Goal: Navigation & Orientation: Find specific page/section

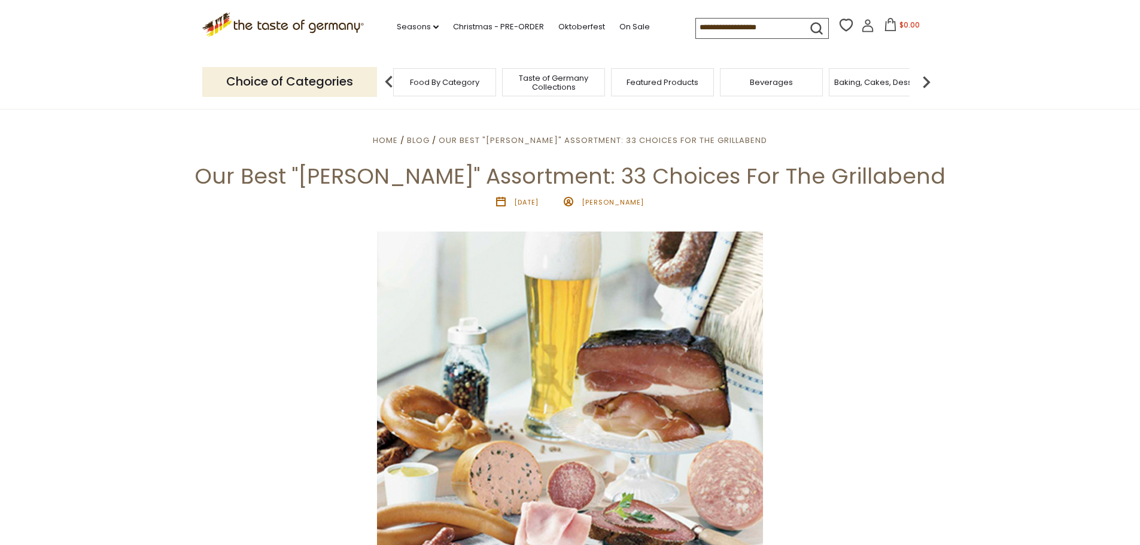
click at [456, 83] on span "Food By Category" at bounding box center [444, 82] width 69 height 9
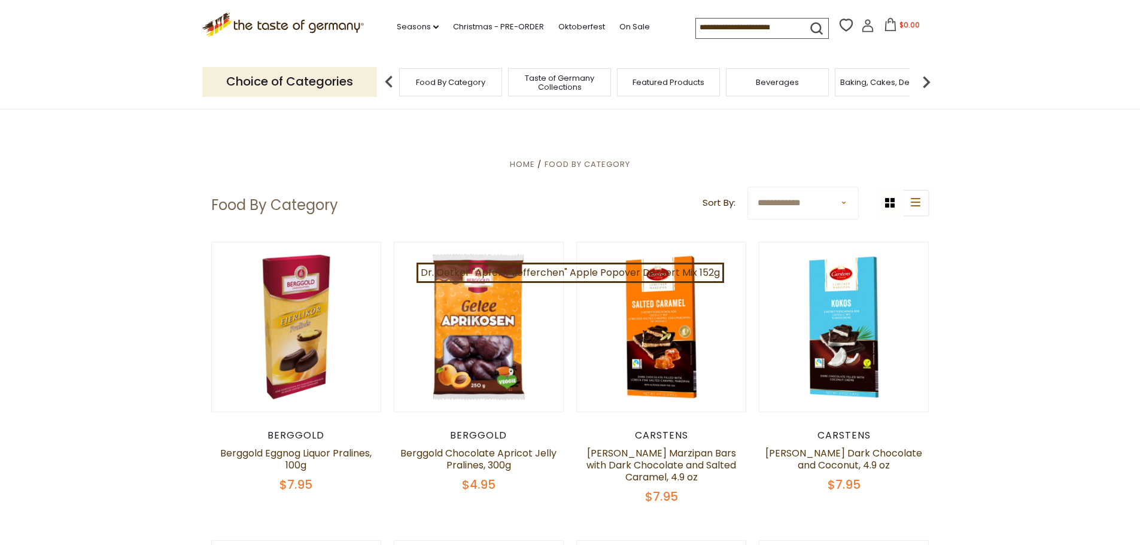
click at [556, 87] on span "Taste of Germany Collections" at bounding box center [559, 83] width 96 height 18
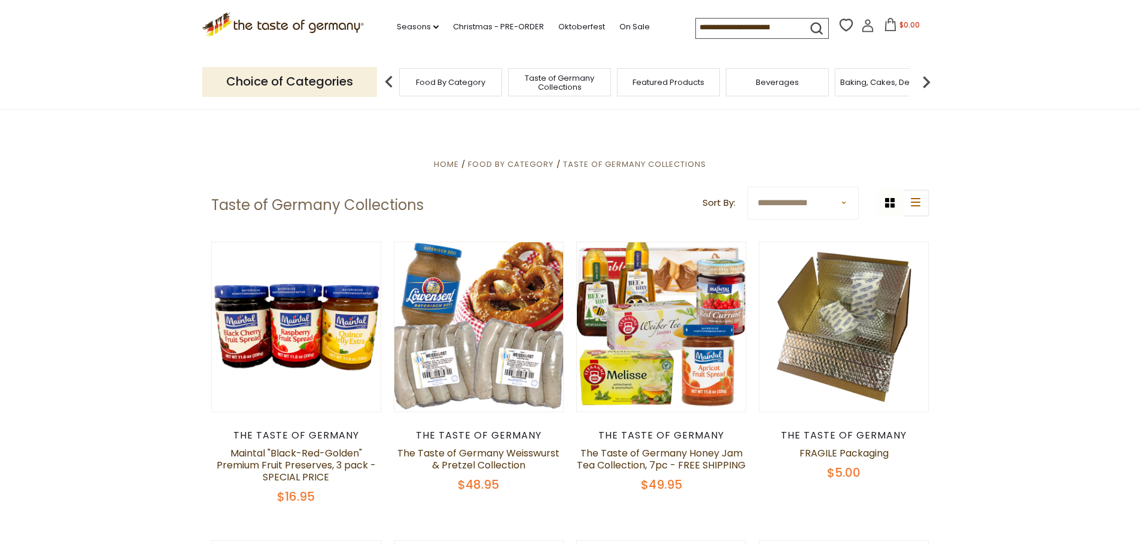
click at [928, 75] on img at bounding box center [926, 82] width 24 height 24
click at [738, 78] on span "Baking, Cakes, Desserts" at bounding box center [727, 82] width 93 height 9
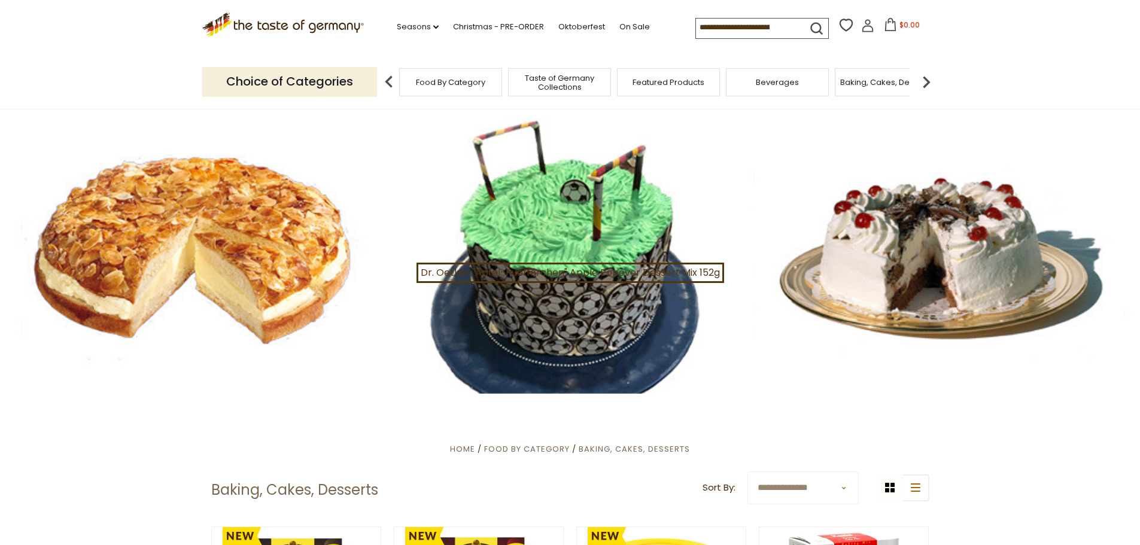
click at [921, 83] on img at bounding box center [926, 82] width 24 height 24
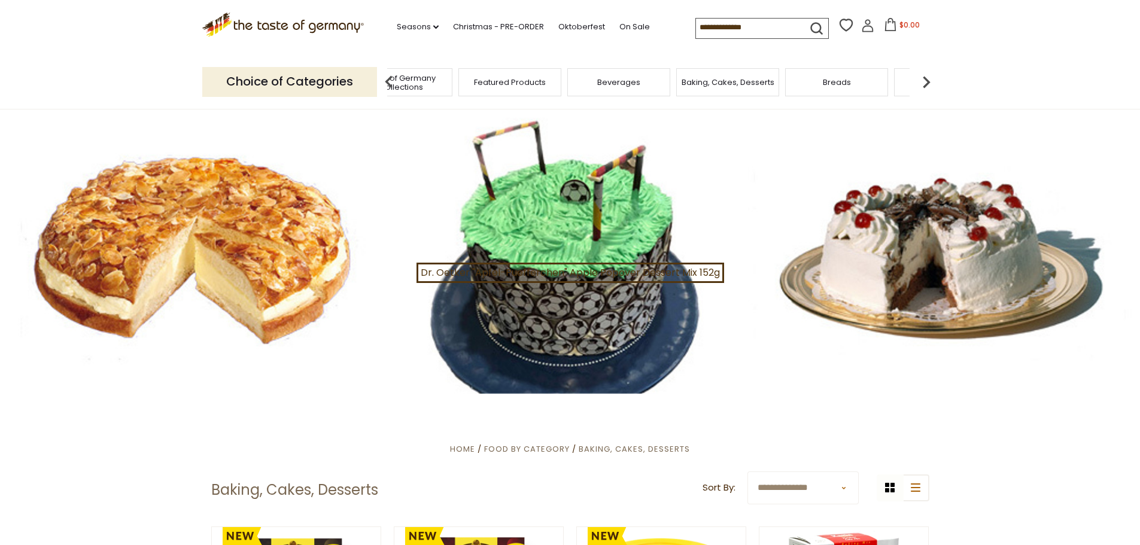
click at [839, 83] on span "Breads" at bounding box center [837, 82] width 28 height 9
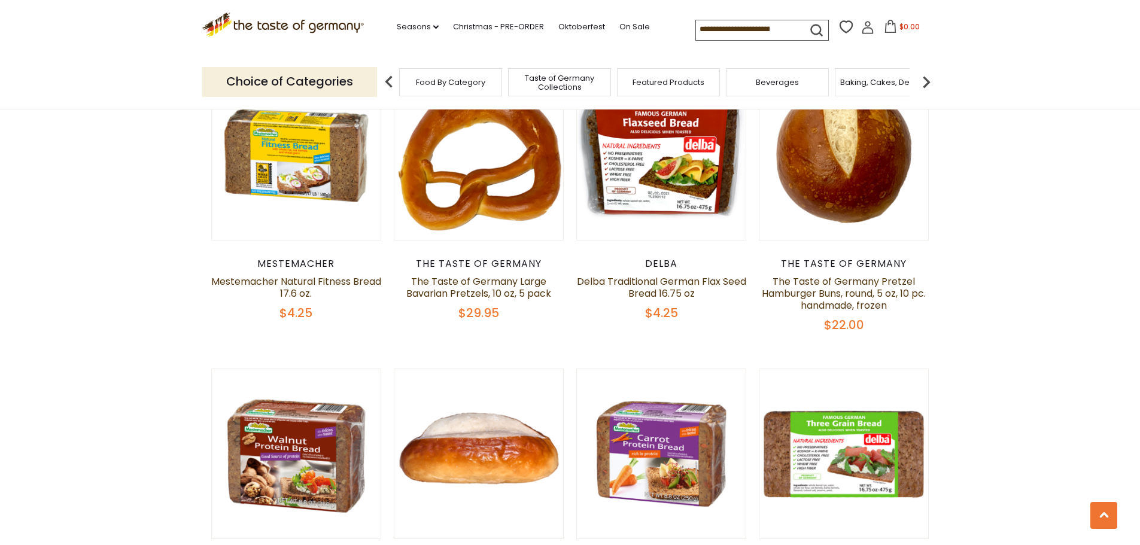
scroll to position [1316, 0]
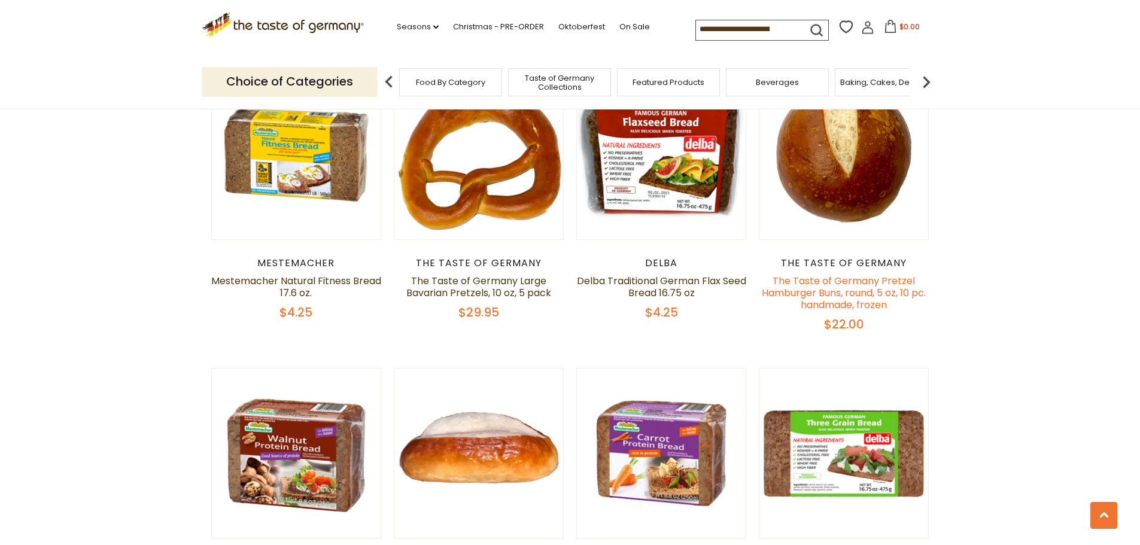
click at [864, 287] on link "The Taste of Germany Pretzel Hamburger Buns, round, 5 oz, 10 pc. handmade, froz…" at bounding box center [844, 293] width 164 height 38
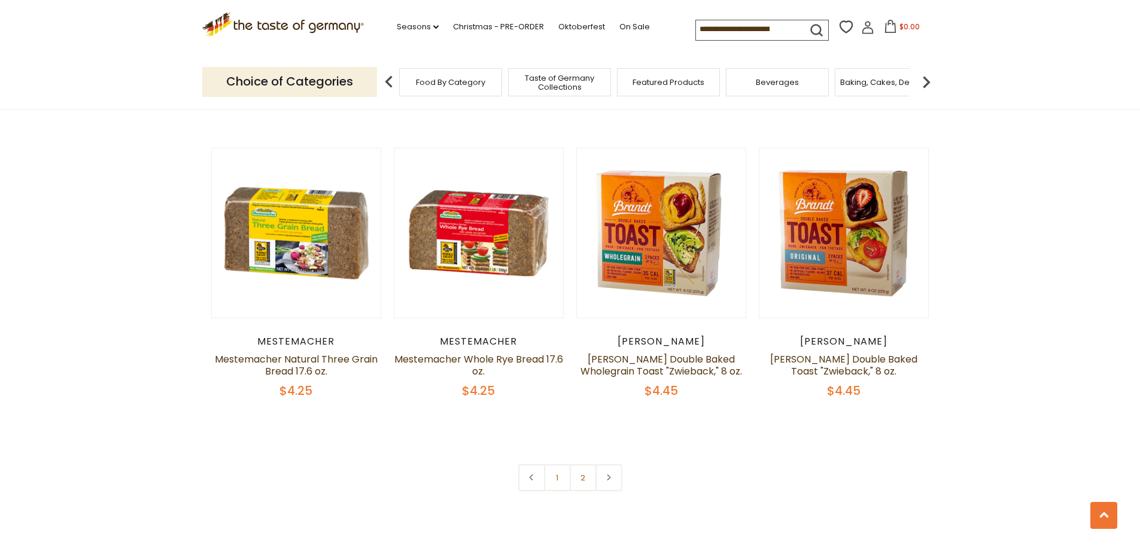
scroll to position [2872, 0]
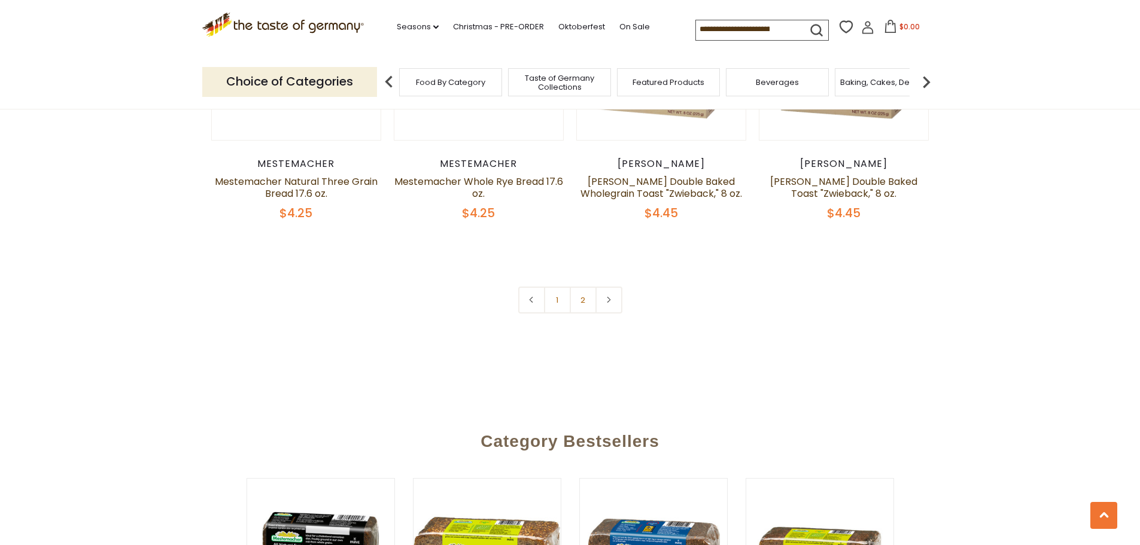
click at [608, 299] on icon at bounding box center [608, 300] width 7 height 6
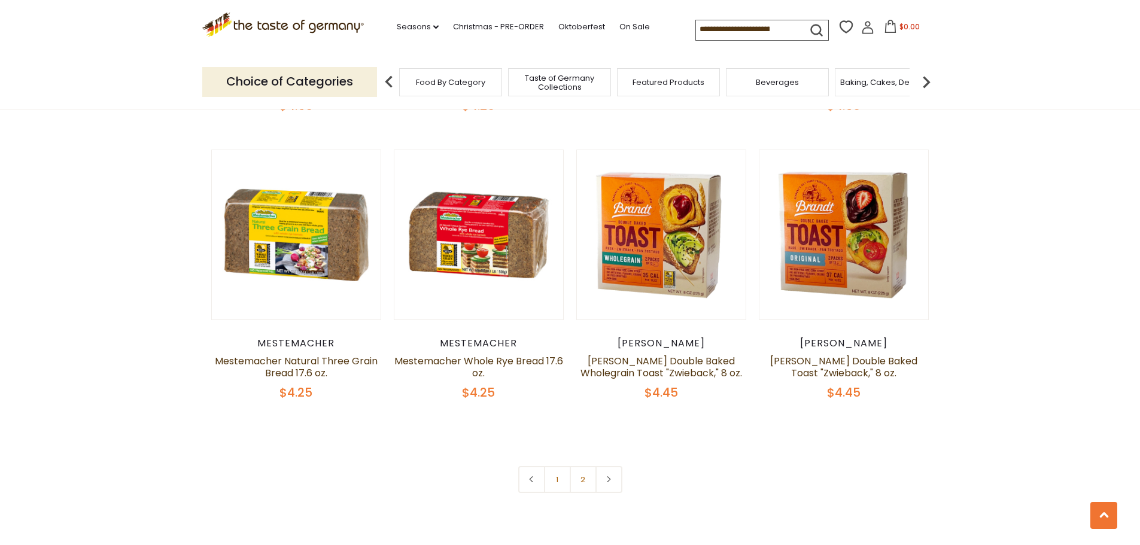
scroll to position [2931, 0]
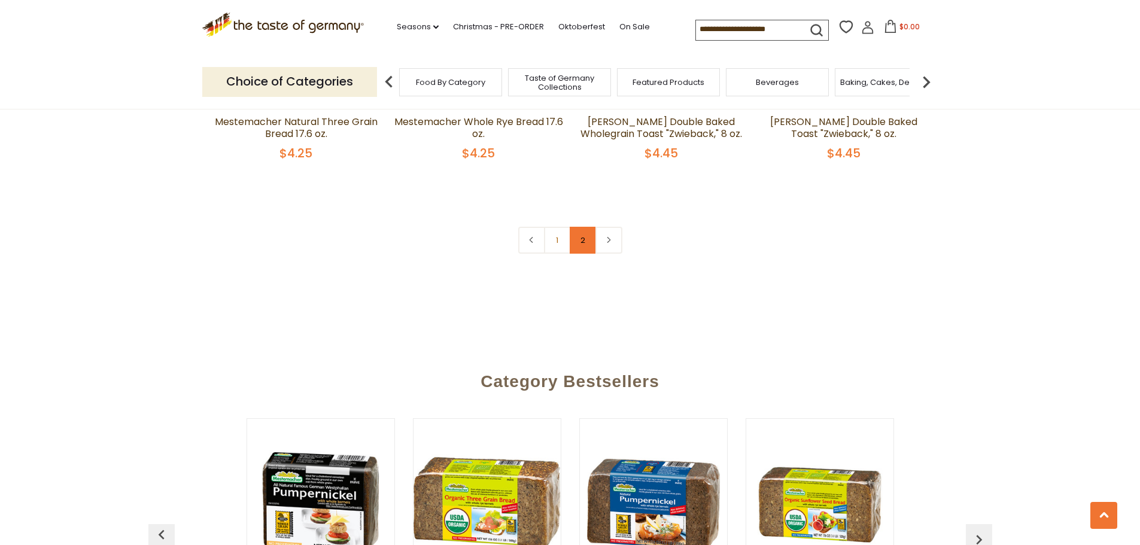
click at [581, 239] on link "2" at bounding box center [583, 240] width 27 height 27
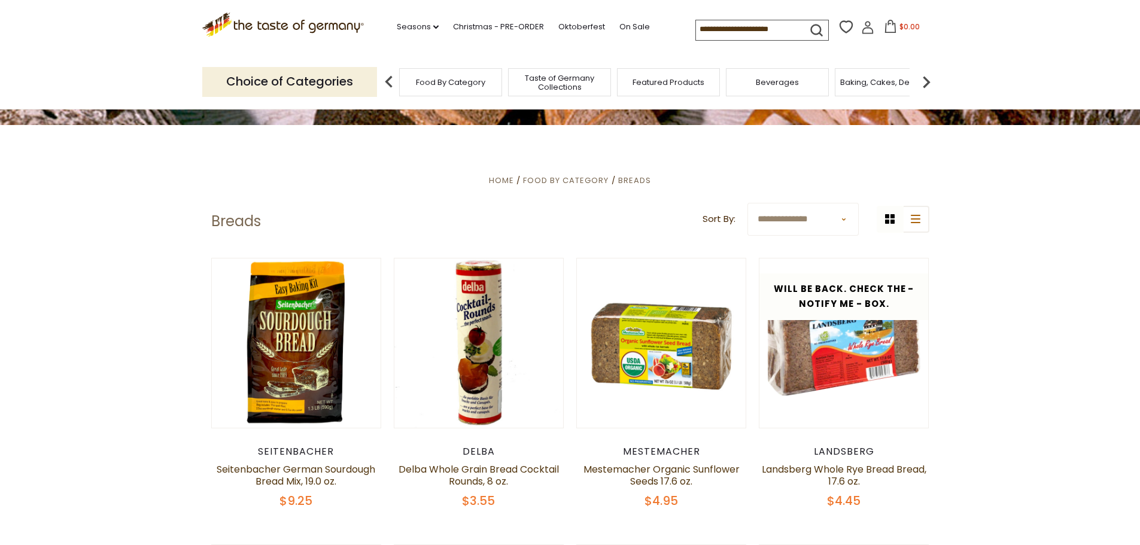
scroll to position [112, 0]
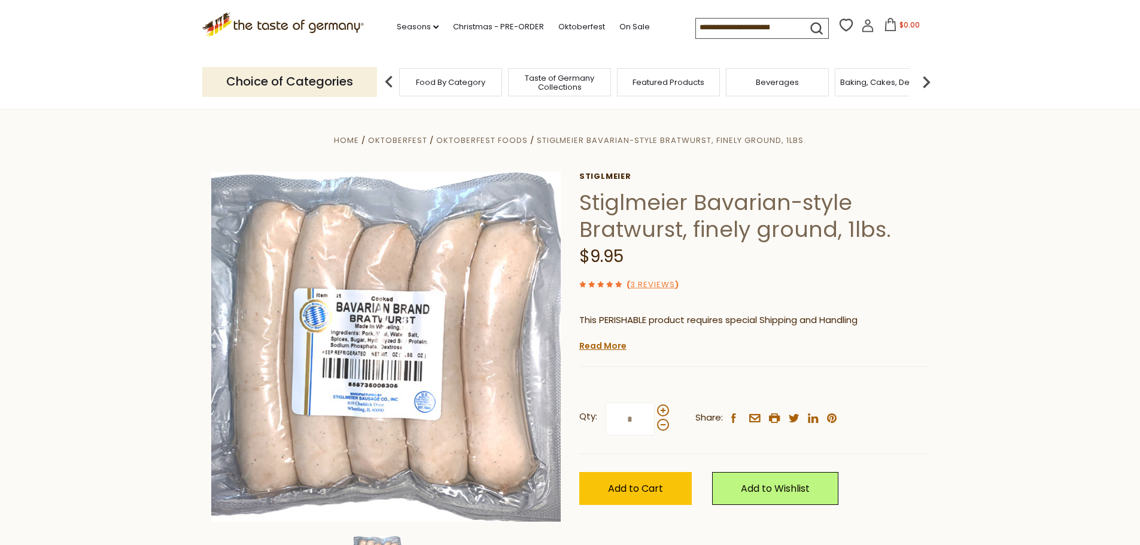
click at [455, 87] on div "Food By Category" at bounding box center [450, 82] width 103 height 28
click at [439, 83] on span "Food By Category" at bounding box center [444, 82] width 69 height 9
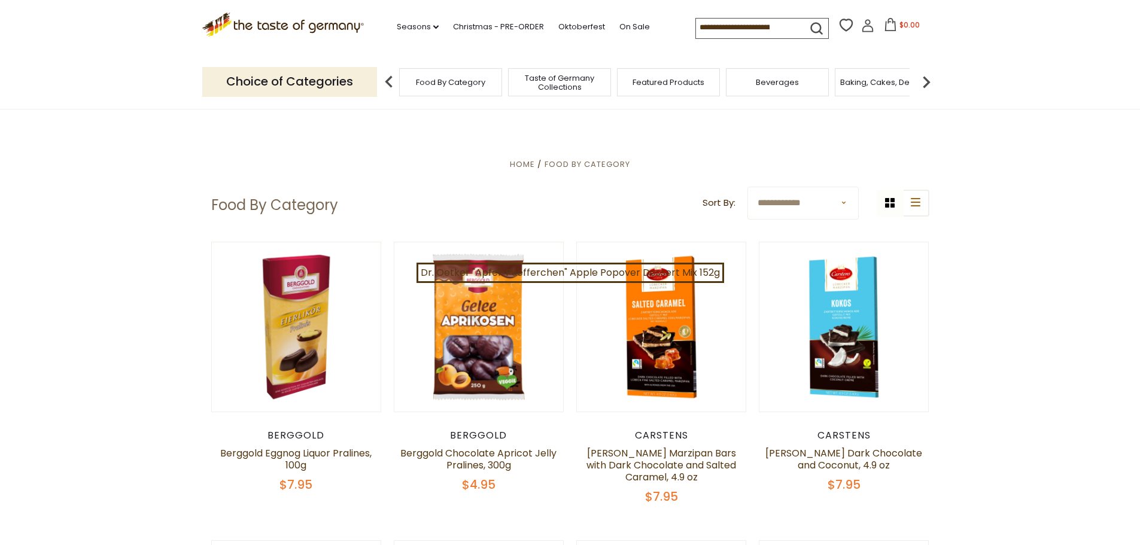
click at [583, 81] on span "Taste of Germany Collections" at bounding box center [559, 83] width 96 height 18
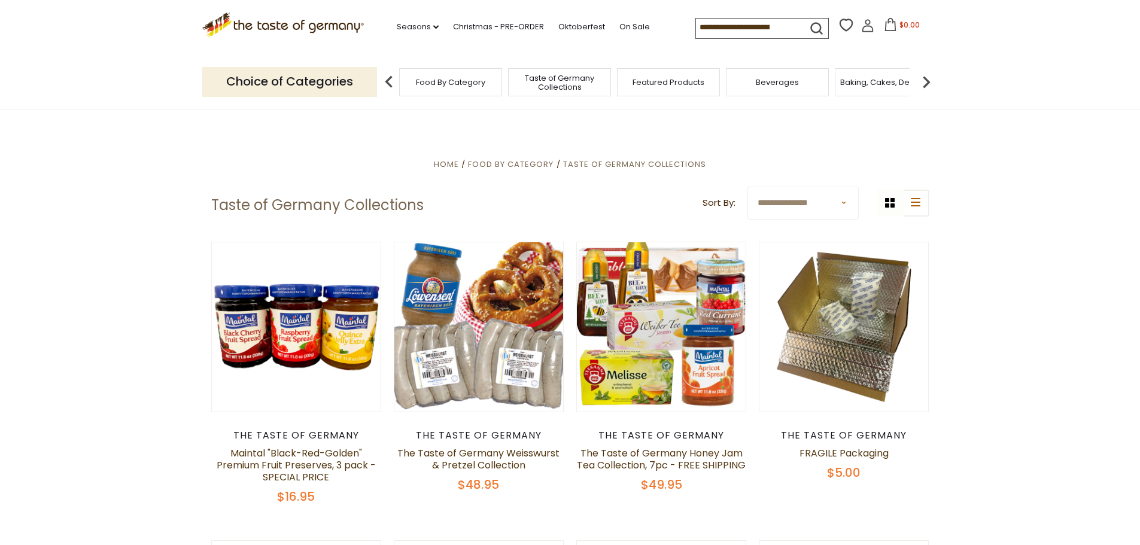
click at [682, 86] on span "Featured Products" at bounding box center [668, 82] width 72 height 9
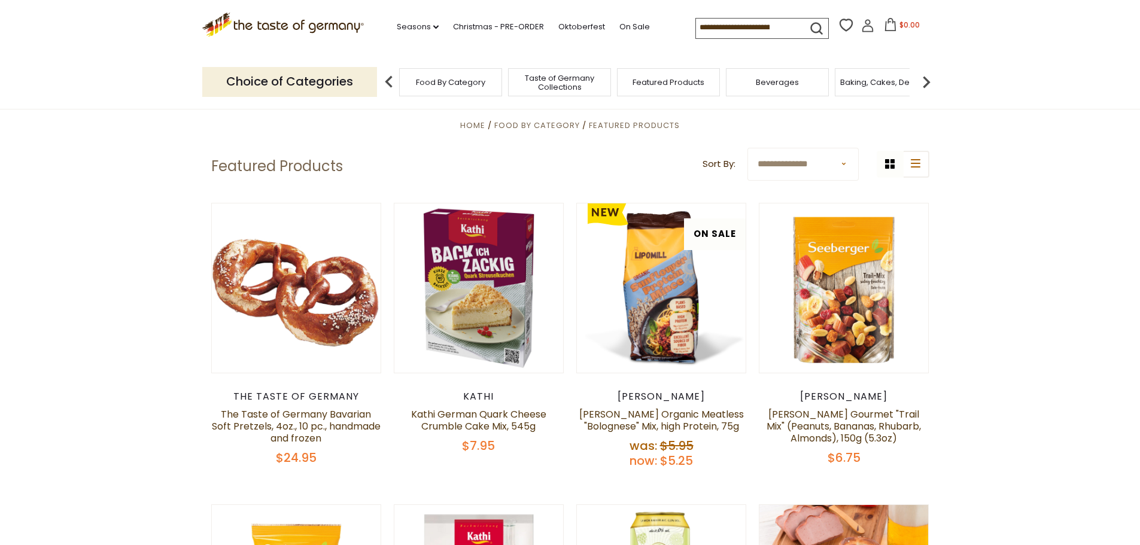
scroll to position [60, 0]
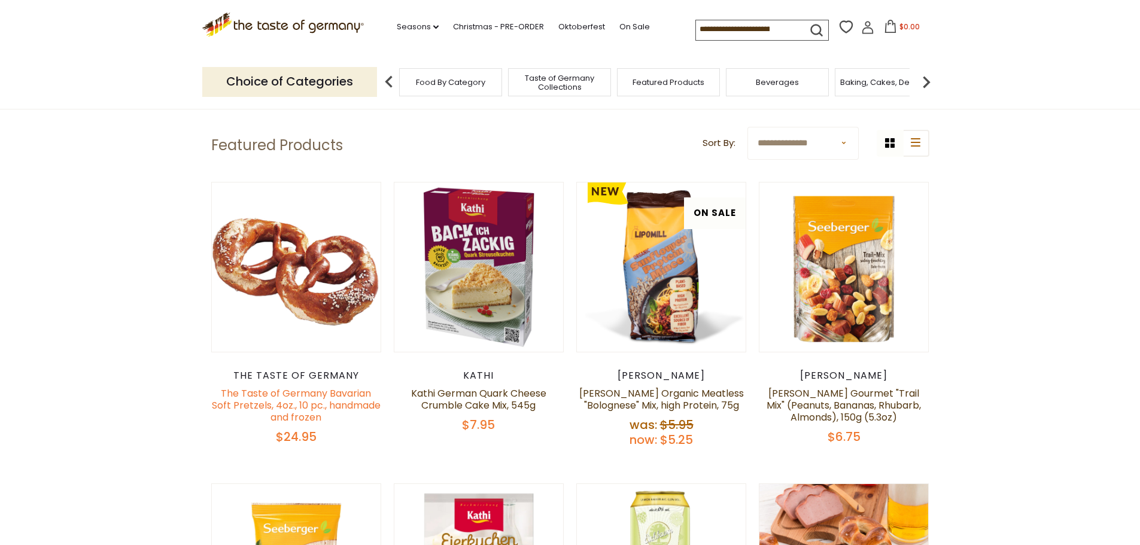
click at [308, 392] on link "The Taste of Germany Bavarian Soft Pretzels, 4oz., 10 pc., handmade and frozen" at bounding box center [296, 405] width 169 height 38
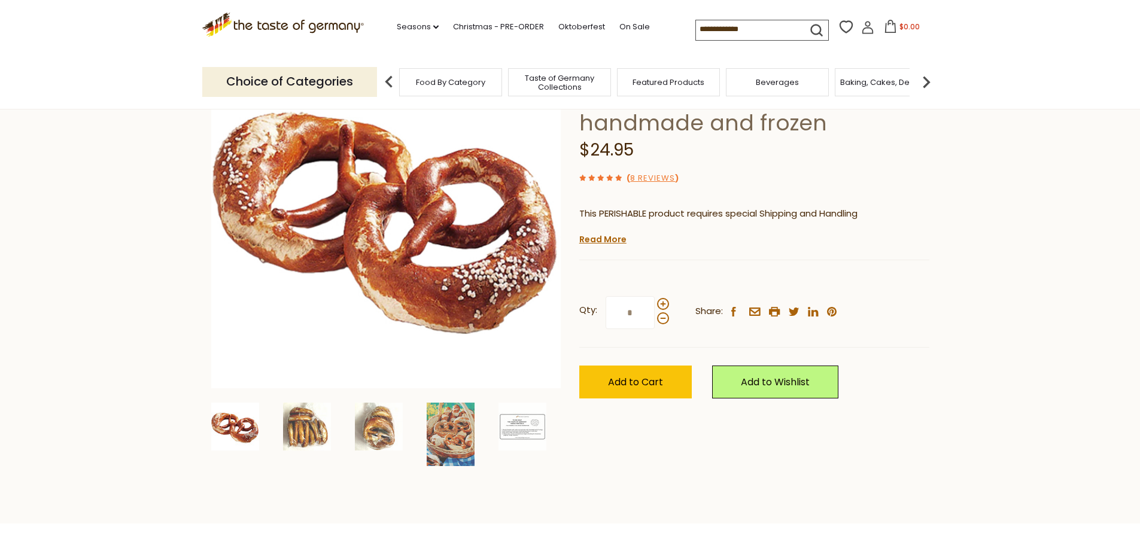
scroll to position [179, 0]
